Goal: Information Seeking & Learning: Learn about a topic

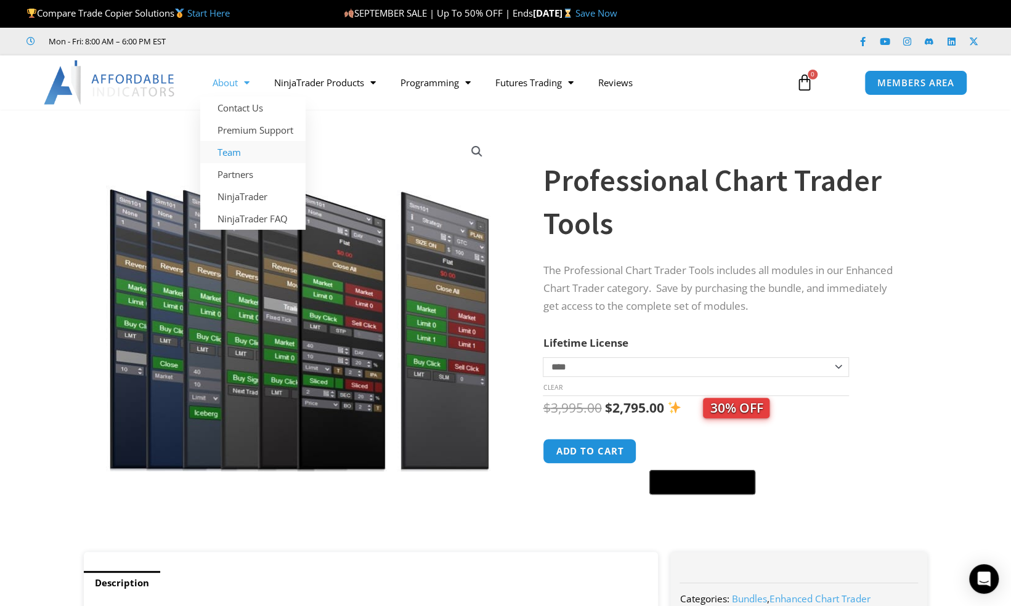
click at [248, 152] on link "Team" at bounding box center [252, 152] width 105 height 22
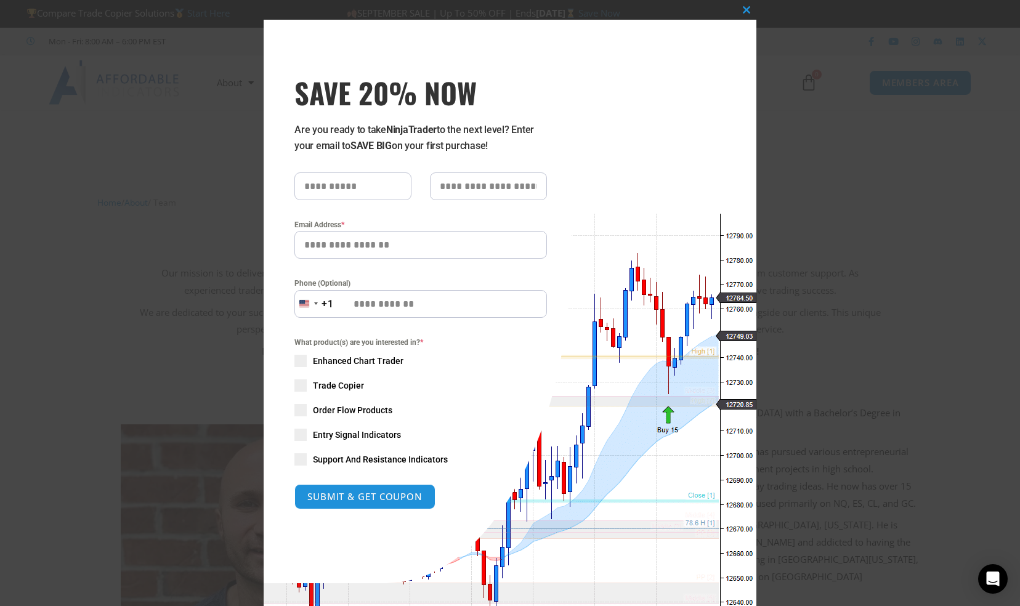
click at [871, 212] on div "Close this module SAVE 20% NOW Are you ready to take NinjaTrader to the next le…" at bounding box center [510, 303] width 1020 height 606
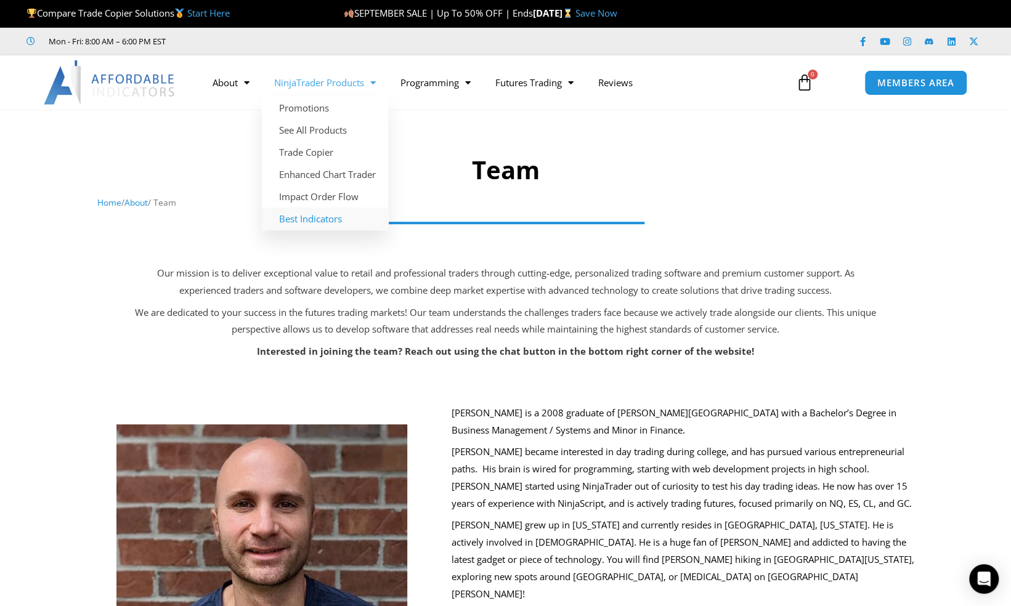
click at [334, 213] on link "Best Indicators" at bounding box center [325, 219] width 126 height 22
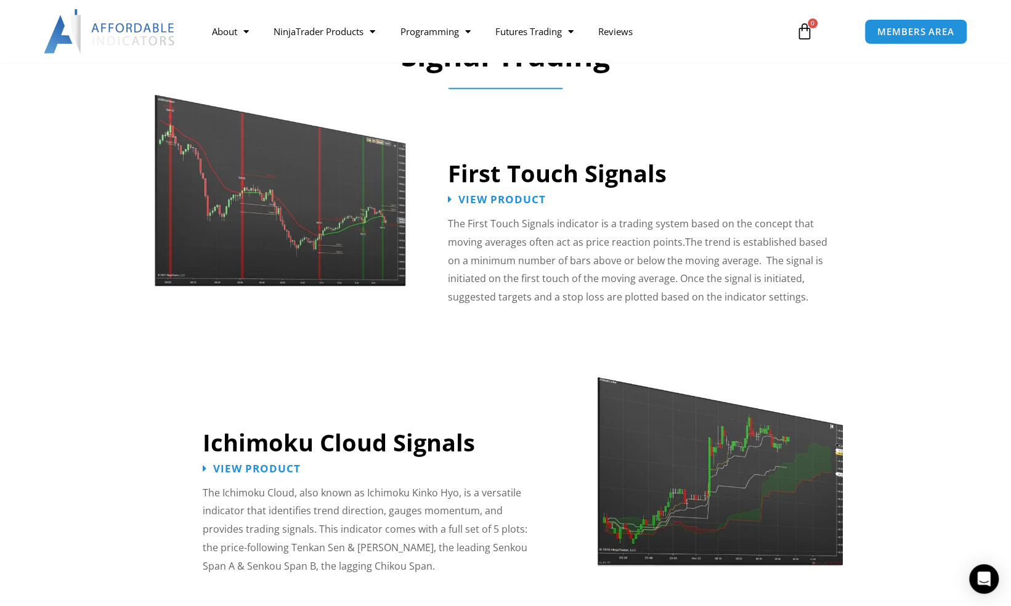
scroll to position [1909, 0]
